Goal: Information Seeking & Learning: Compare options

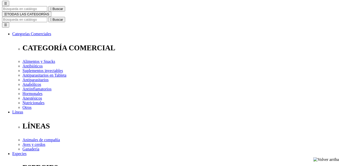
scroll to position [51, 0]
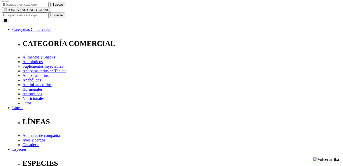
select select "2"
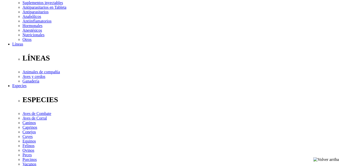
scroll to position [102, 0]
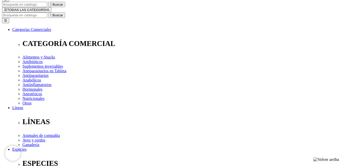
select select "2"
select select "3"
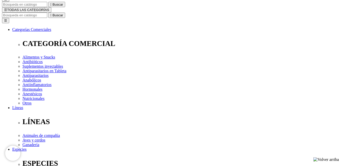
select select "2"
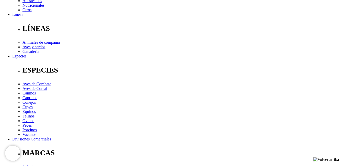
scroll to position [153, 0]
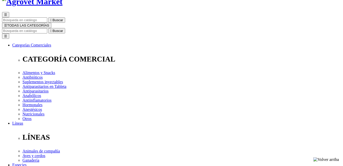
scroll to position [51, 0]
